Goal: Navigation & Orientation: Find specific page/section

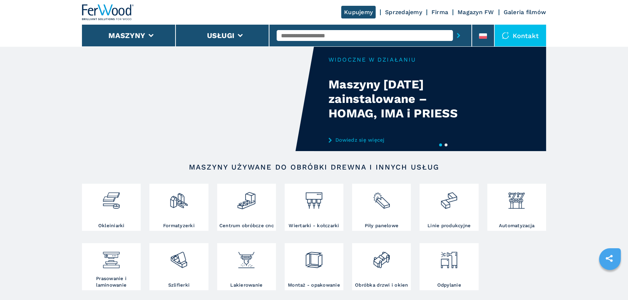
scroll to position [231, 0]
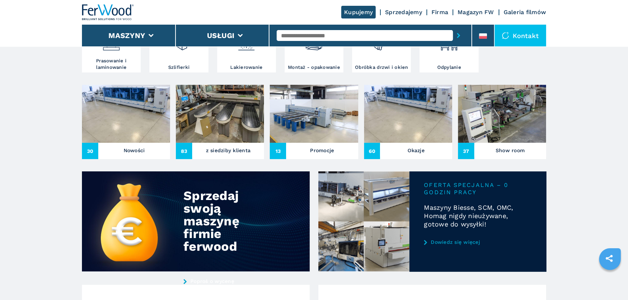
click at [116, 125] on img at bounding box center [126, 114] width 88 height 58
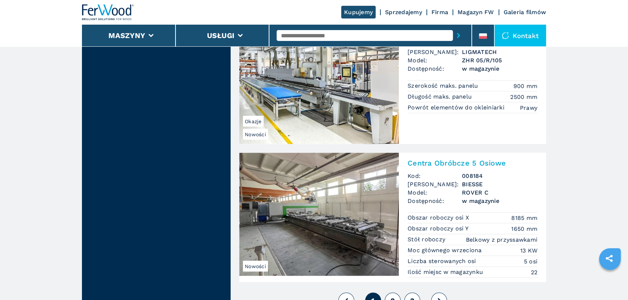
scroll to position [1714, 0]
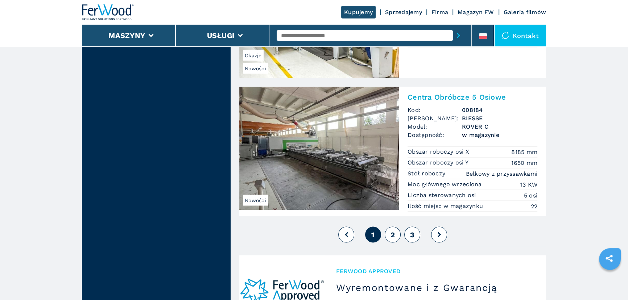
click at [397, 234] on button "2" at bounding box center [393, 235] width 16 height 16
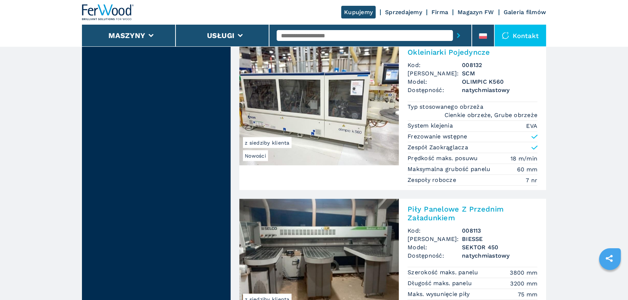
scroll to position [1714, 0]
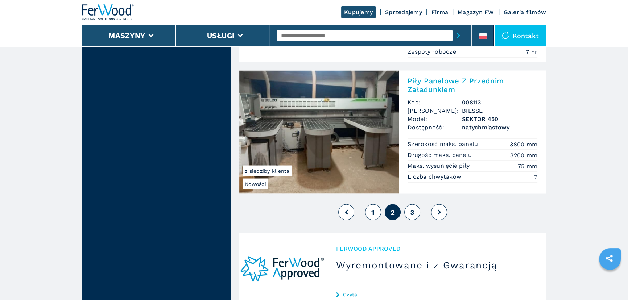
click at [414, 212] on button "3" at bounding box center [412, 212] width 16 height 16
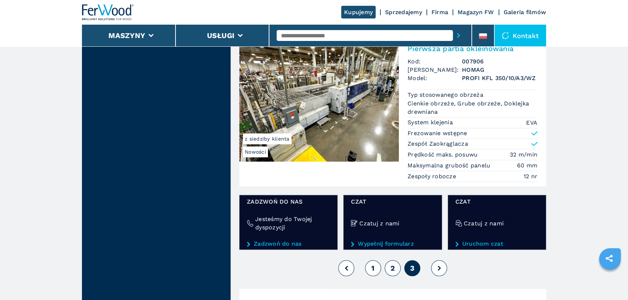
scroll to position [857, 0]
